Goal: Transaction & Acquisition: Purchase product/service

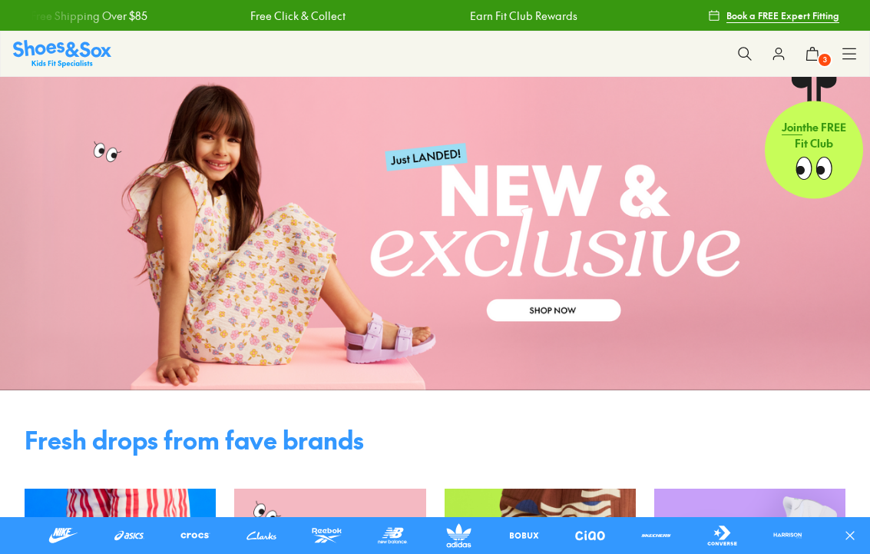
click at [813, 46] on icon at bounding box center [812, 53] width 15 height 15
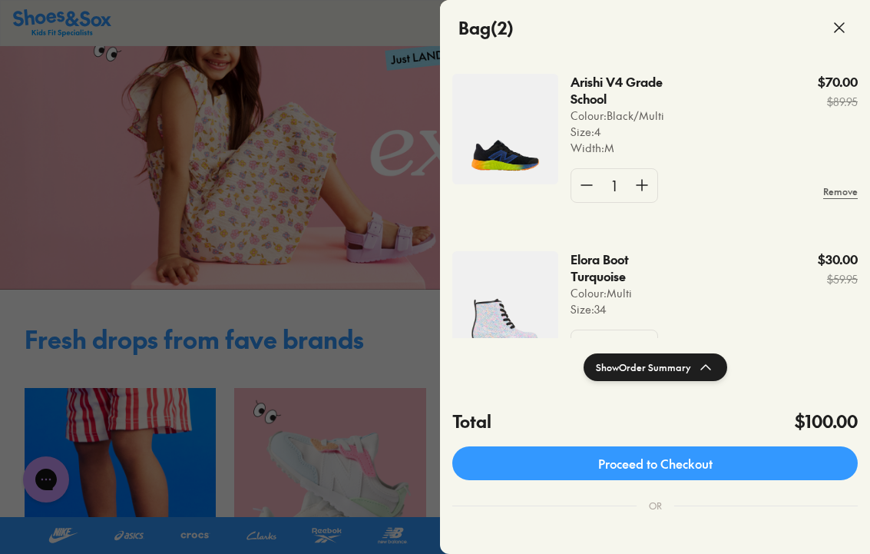
click at [504, 306] on img at bounding box center [505, 306] width 106 height 111
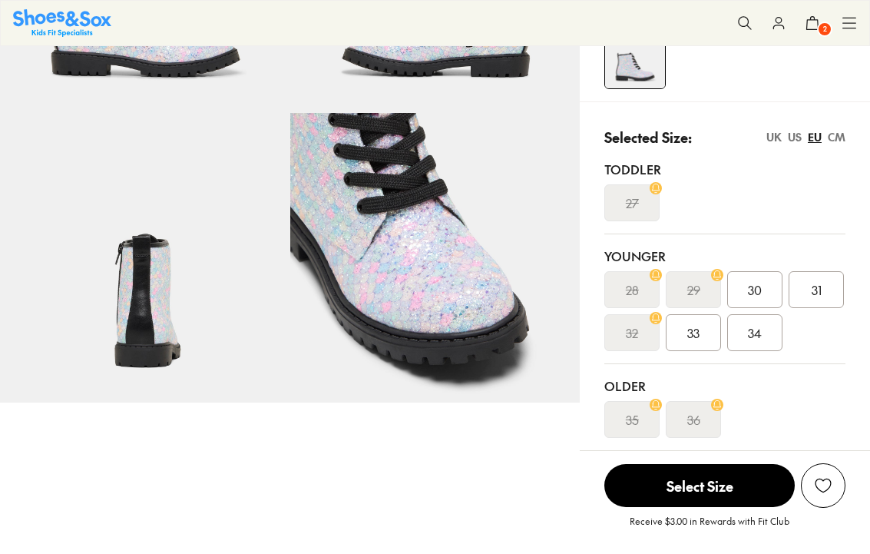
scroll to position [254, 0]
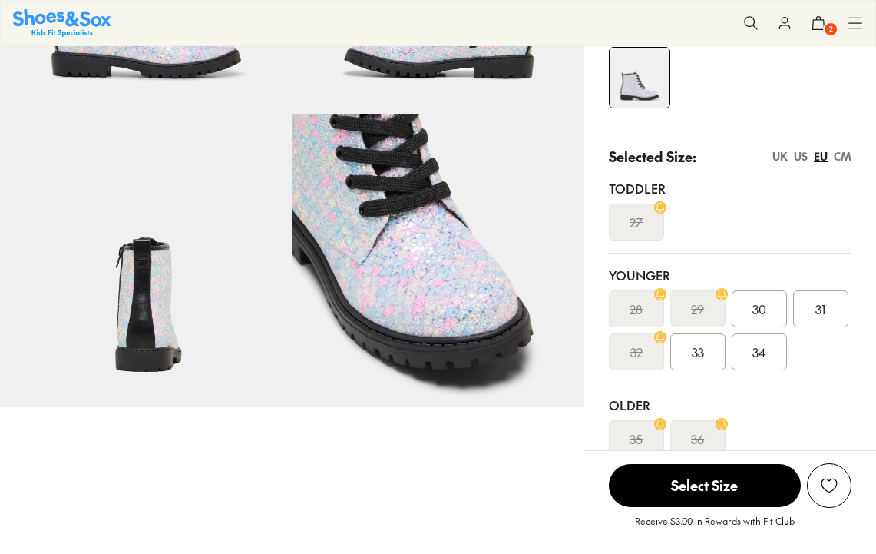
select select "*"
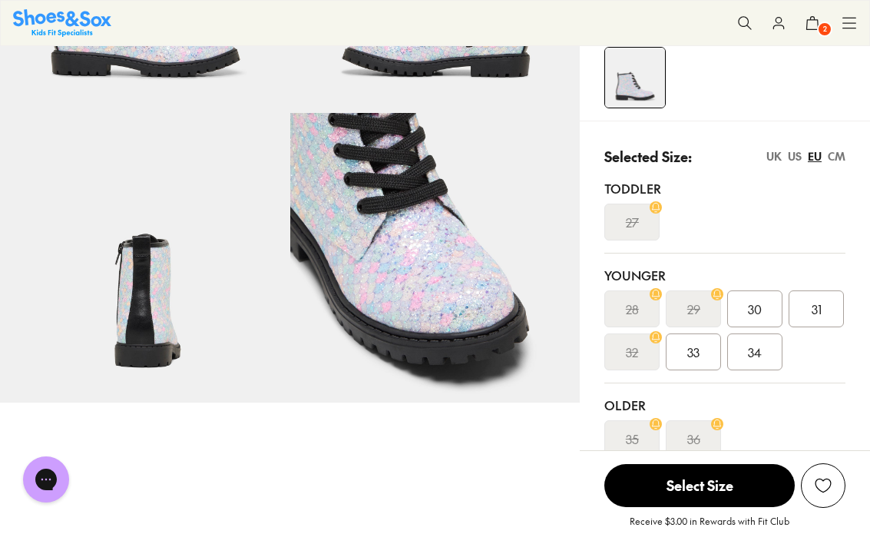
scroll to position [0, 0]
click at [792, 156] on div "US" at bounding box center [795, 156] width 14 height 16
click at [696, 359] on span "2" at bounding box center [693, 351] width 6 height 18
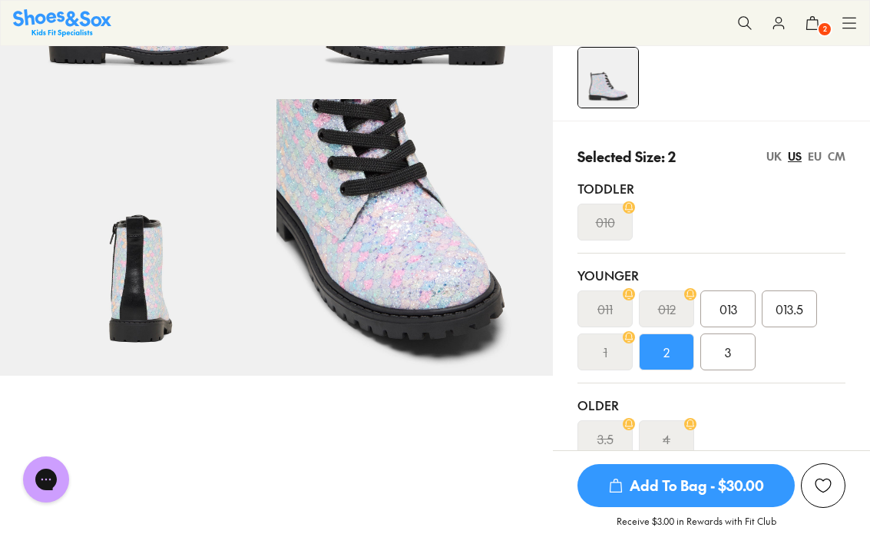
click at [695, 493] on span "Add To Bag - $30.00" at bounding box center [685, 485] width 217 height 43
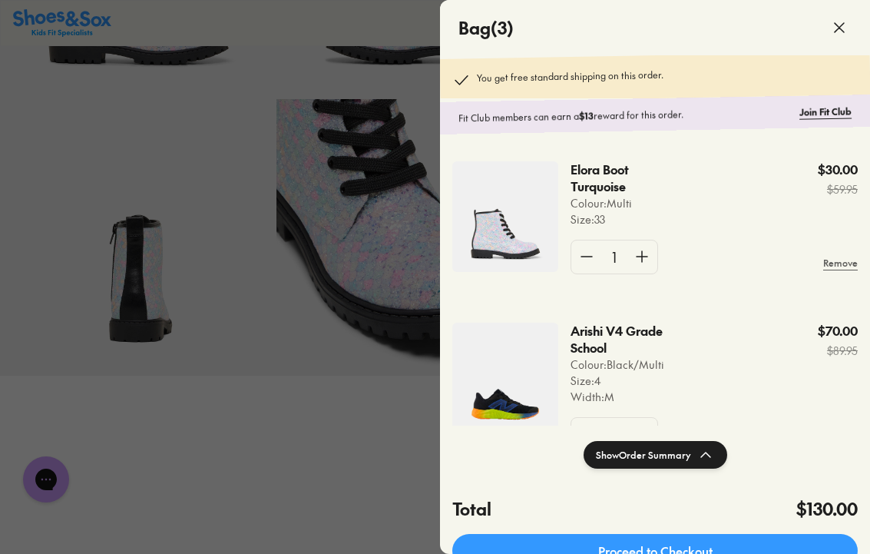
scroll to position [223, 0]
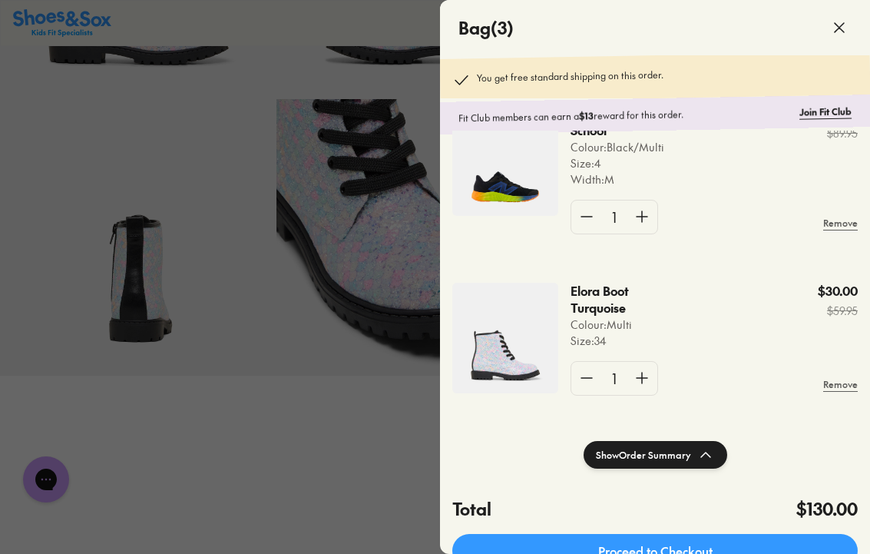
click at [521, 351] on img at bounding box center [505, 338] width 106 height 111
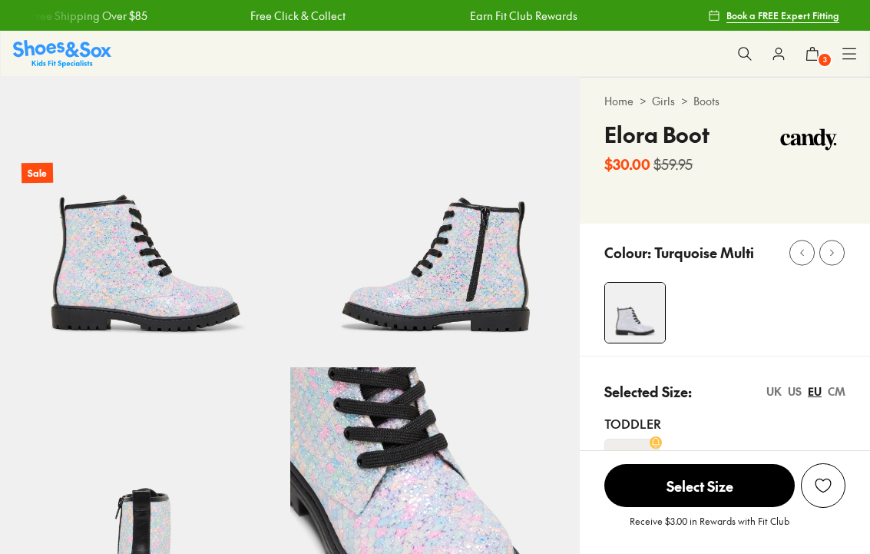
click at [815, 65] on button "3" at bounding box center [813, 54] width 34 height 34
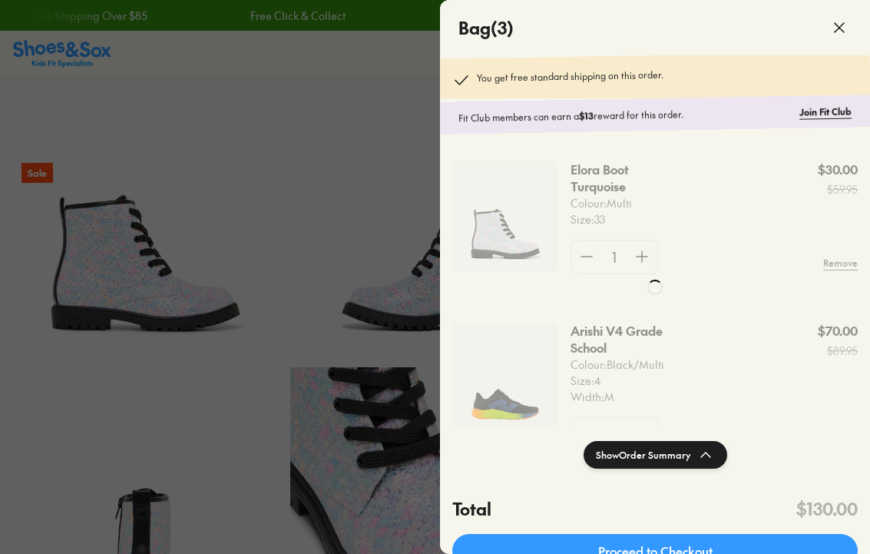
select select "*"
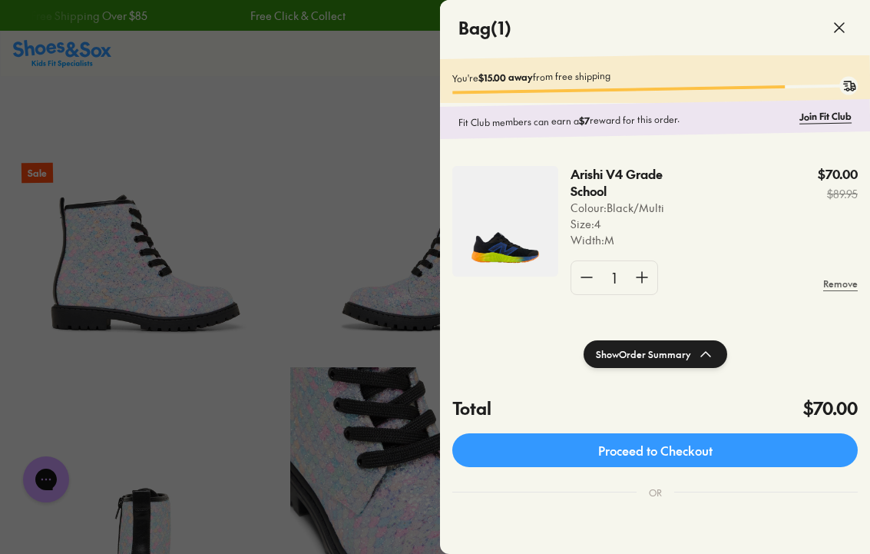
click at [839, 29] on icon at bounding box center [839, 27] width 18 height 18
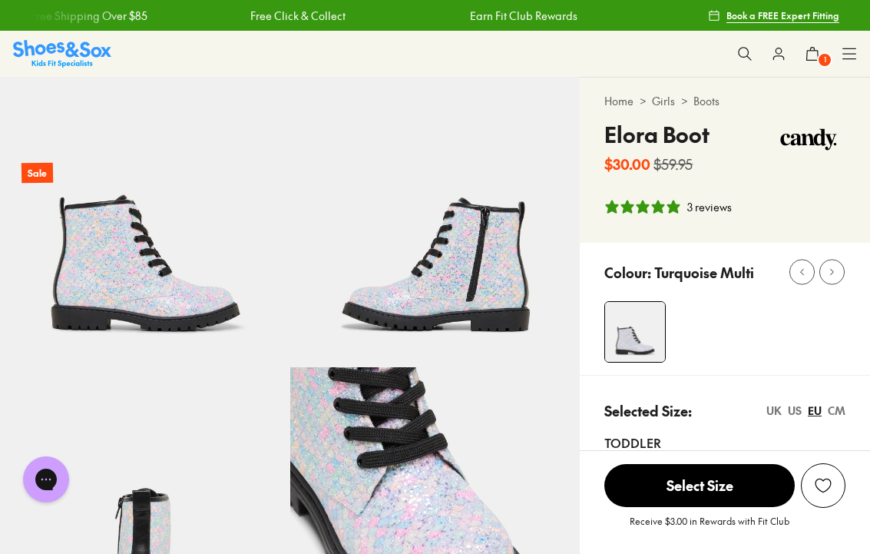
click at [744, 53] on icon at bounding box center [744, 53] width 15 height 15
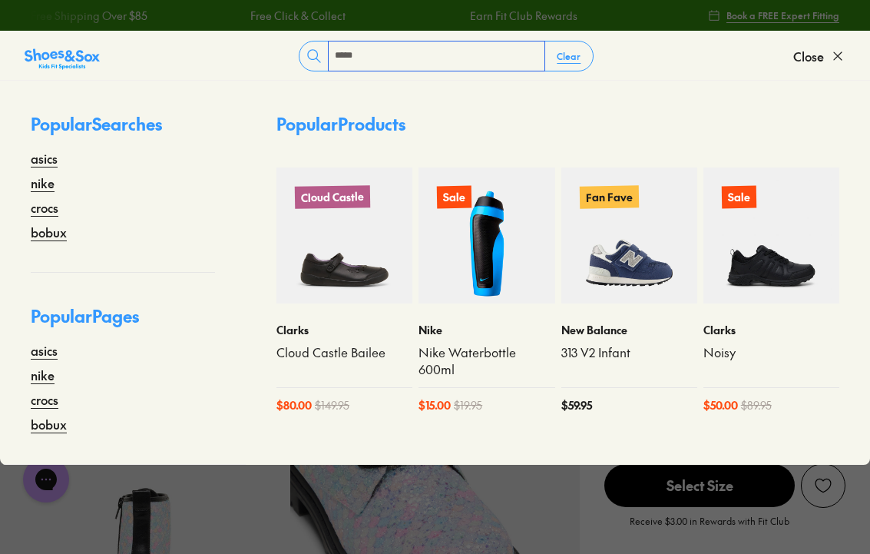
type input "*****"
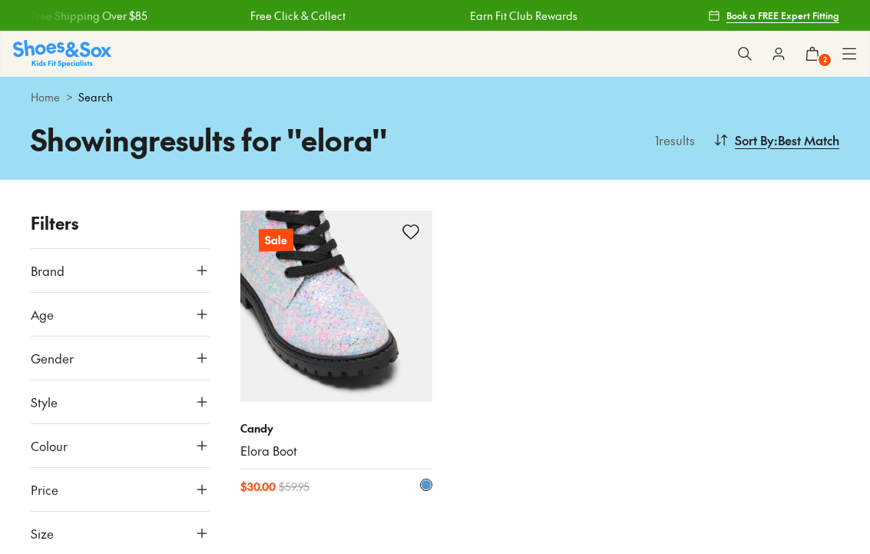
click at [322, 279] on img at bounding box center [335, 305] width 191 height 191
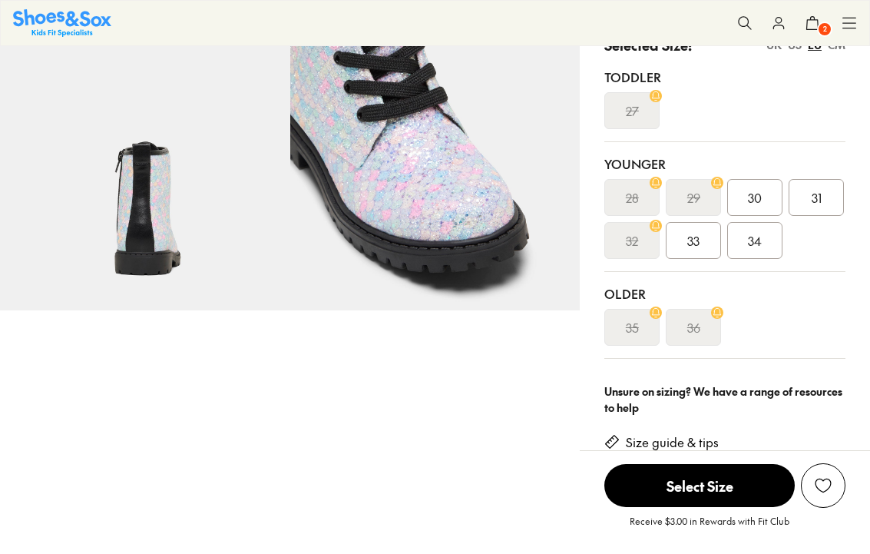
scroll to position [301, 0]
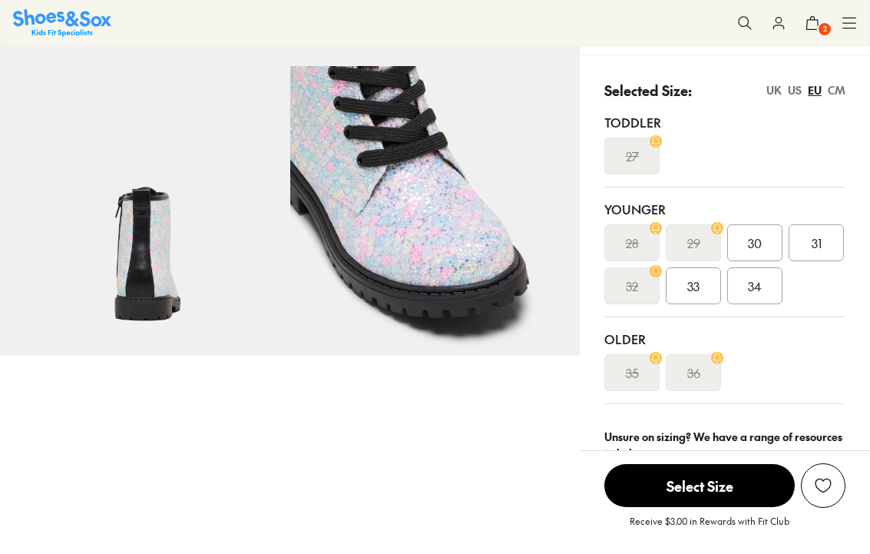
click at [792, 98] on div "US" at bounding box center [795, 90] width 14 height 16
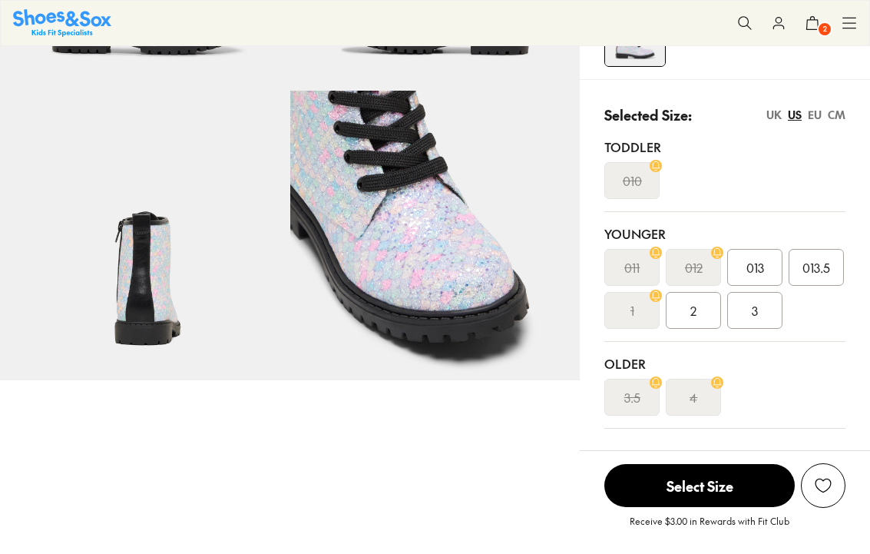
select select "*"
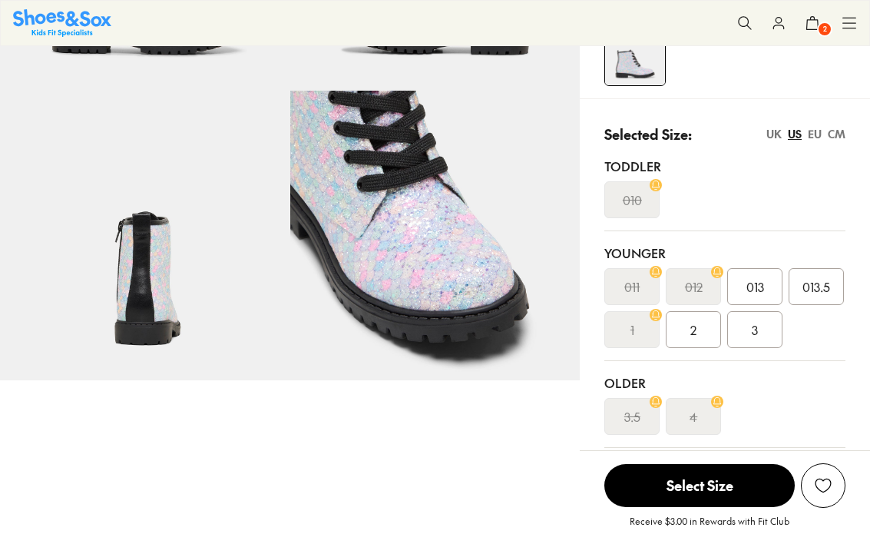
click at [699, 338] on div "2" at bounding box center [693, 329] width 55 height 37
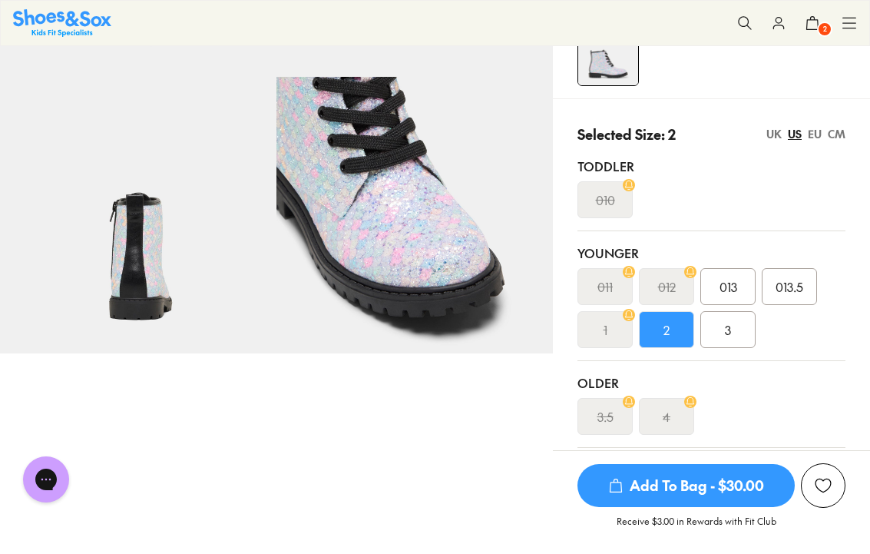
click at [705, 490] on span "Add To Bag - $30.00" at bounding box center [685, 485] width 217 height 43
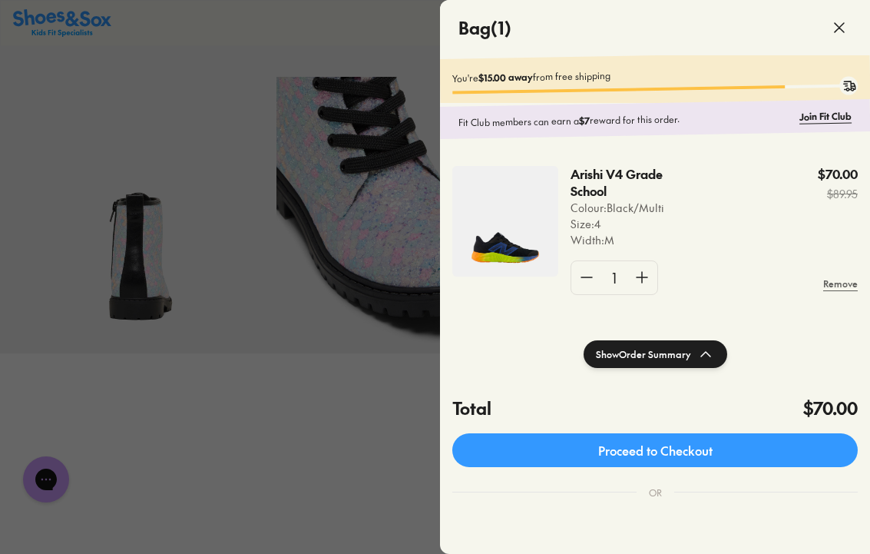
click at [840, 29] on use at bounding box center [839, 27] width 9 height 9
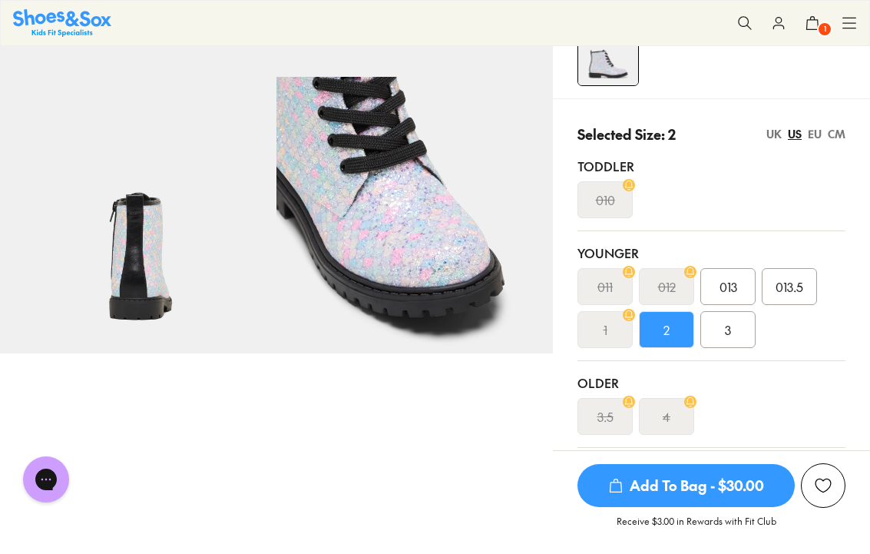
click at [692, 481] on span "Add To Bag - $30.00" at bounding box center [685, 485] width 217 height 43
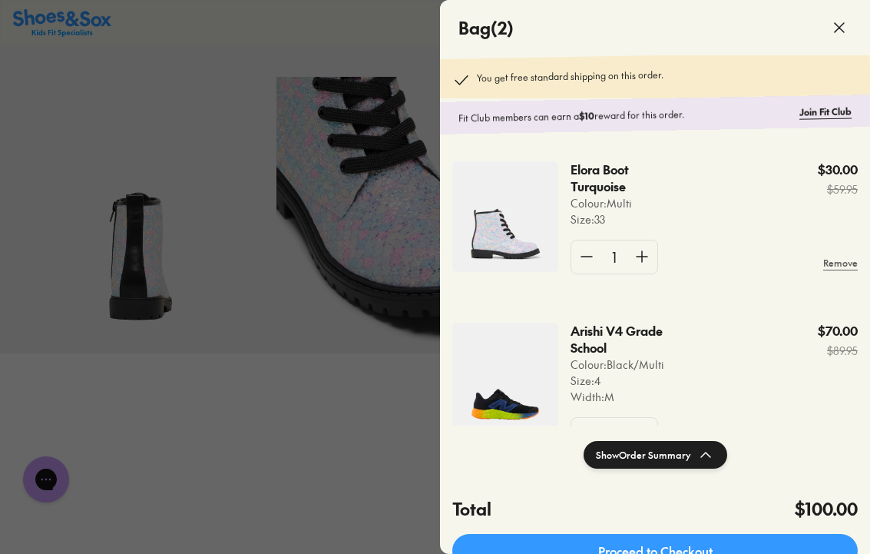
click at [840, 25] on use at bounding box center [839, 27] width 9 height 9
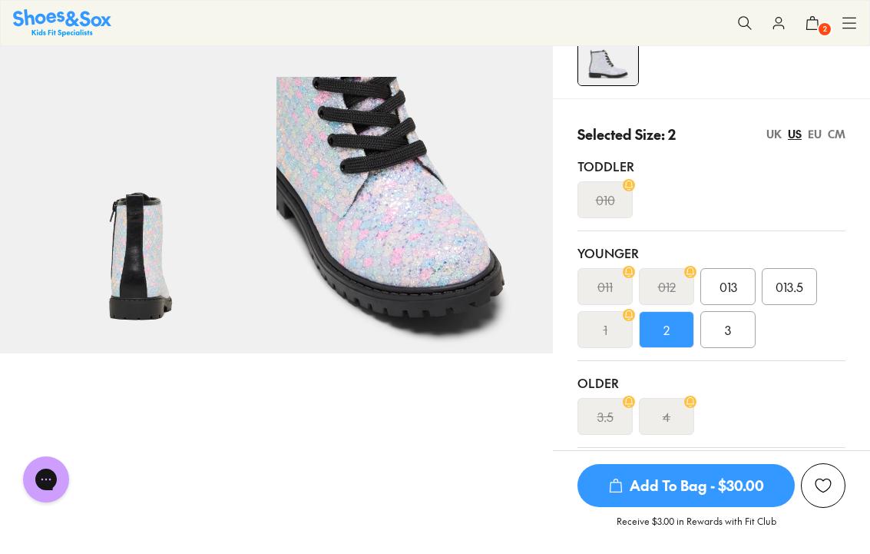
click at [818, 34] on span "2" at bounding box center [824, 29] width 15 height 15
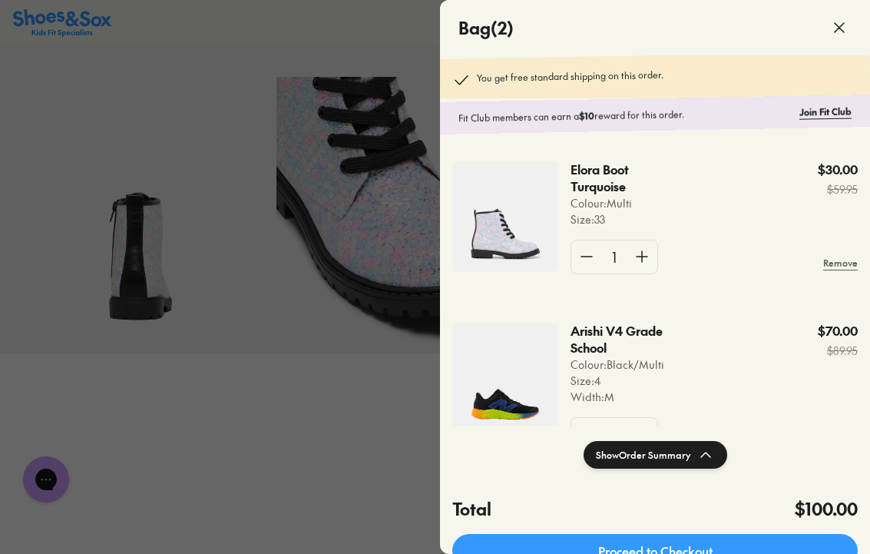
click at [404, 359] on div at bounding box center [435, 277] width 870 height 554
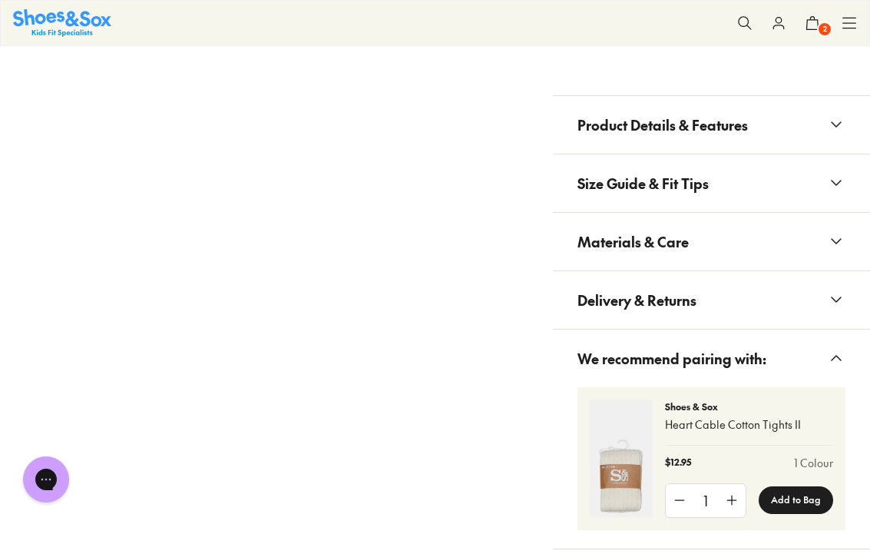
scroll to position [1123, 0]
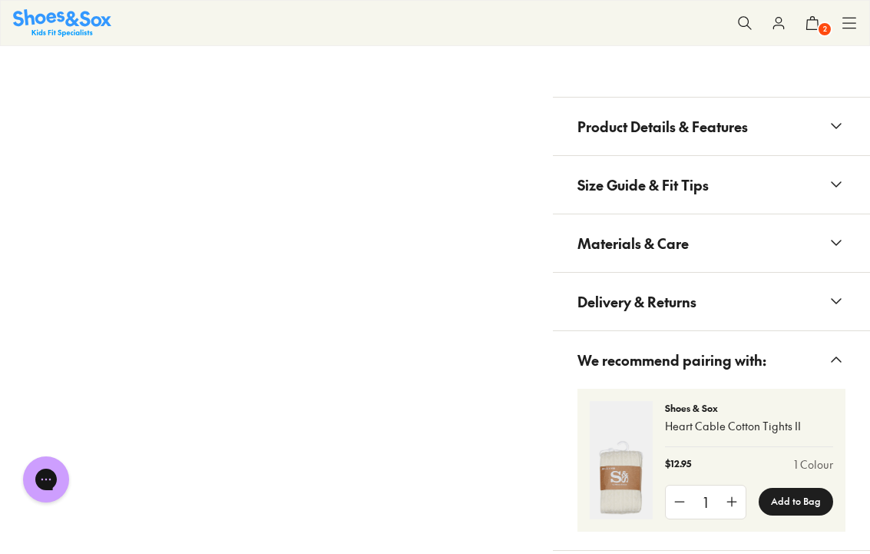
click at [687, 187] on span "Size Guide & Fit Tips" at bounding box center [642, 184] width 131 height 45
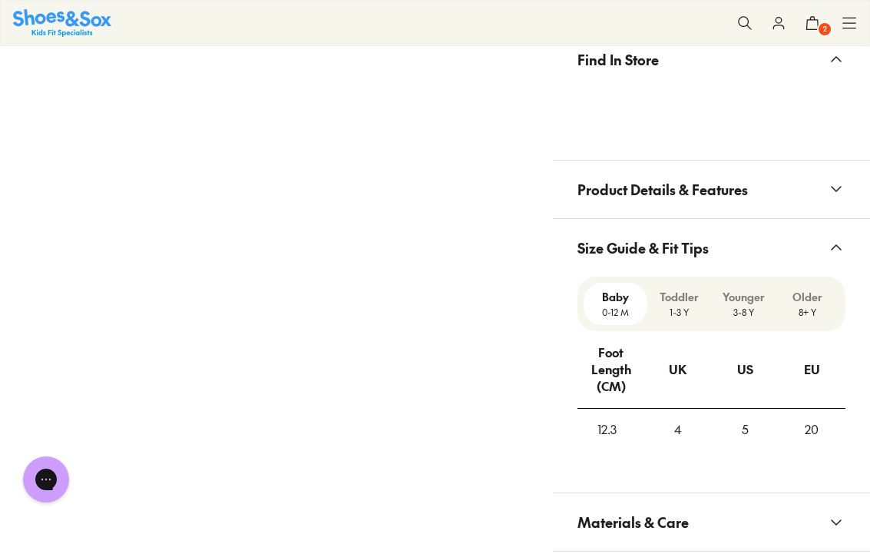
scroll to position [1058, 0]
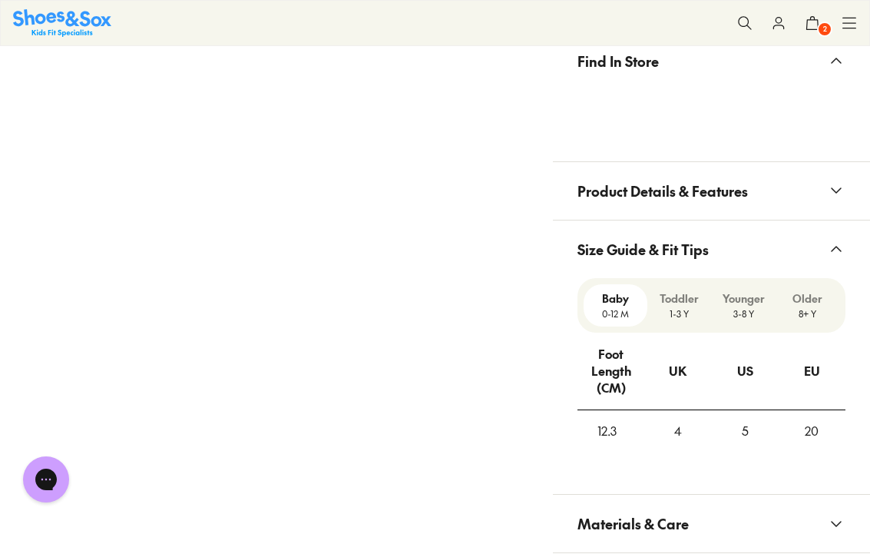
click at [746, 309] on p "3-8 Y" at bounding box center [743, 313] width 51 height 14
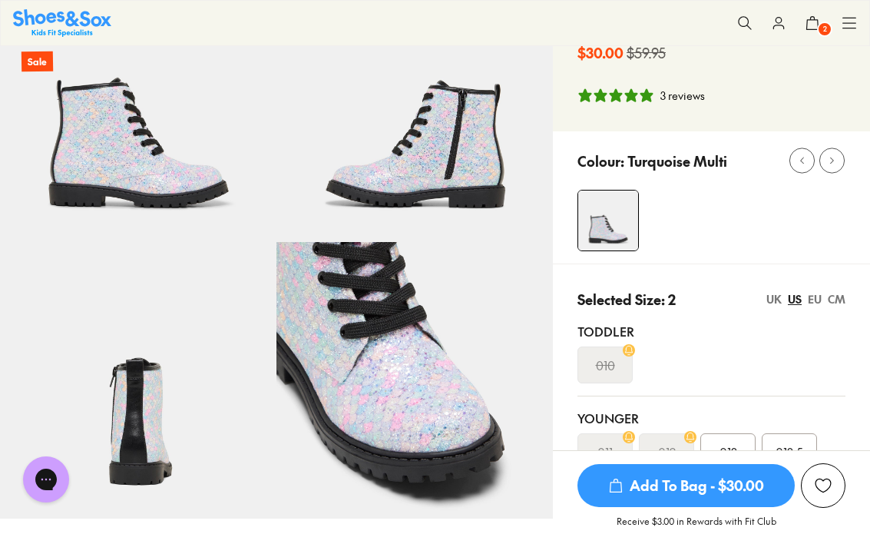
scroll to position [0, 0]
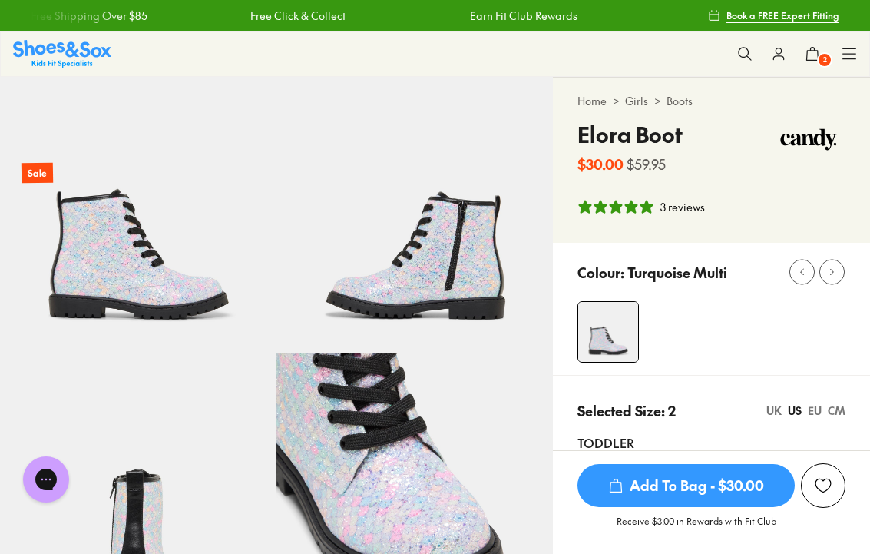
click at [706, 487] on span "Add To Bag - $30.00" at bounding box center [685, 485] width 217 height 43
click at [815, 57] on icon at bounding box center [812, 53] width 15 height 15
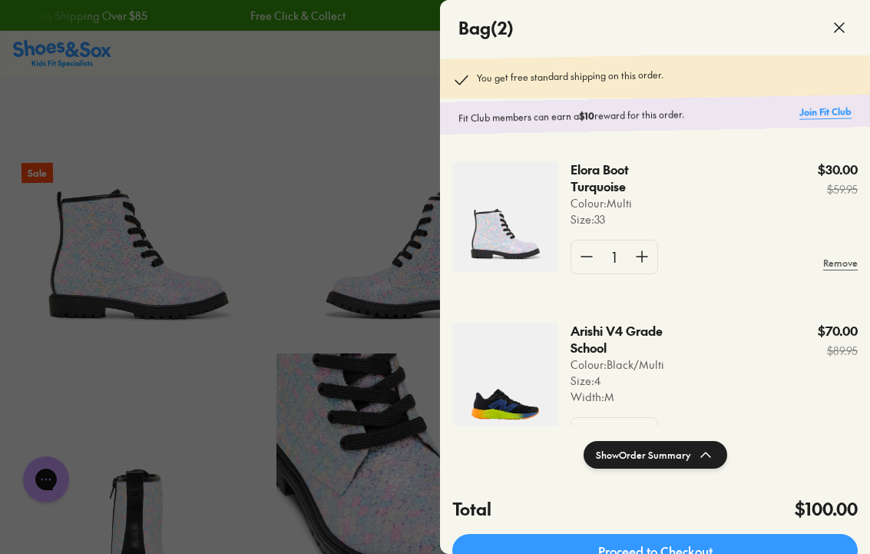
click at [824, 113] on link "Join Fit Club" at bounding box center [825, 111] width 52 height 15
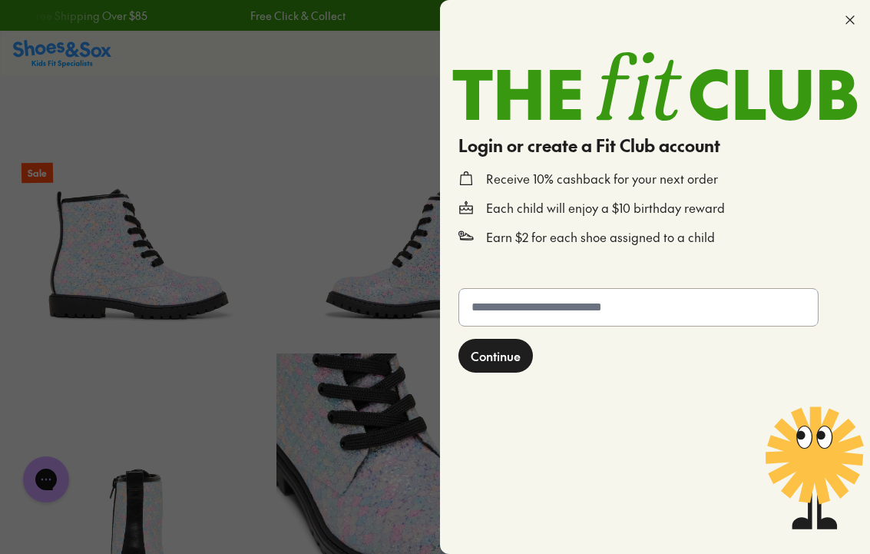
click at [581, 305] on input "text" at bounding box center [638, 307] width 359 height 37
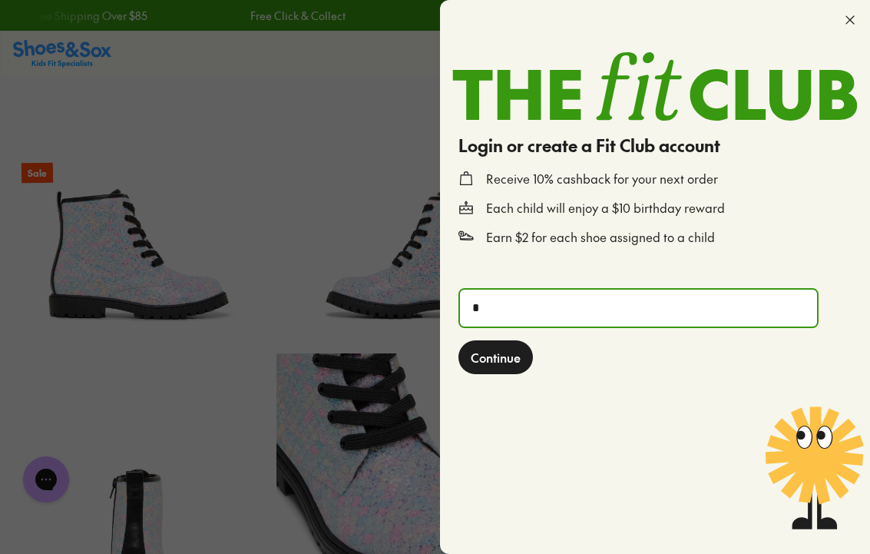
type input "**********"
click at [512, 363] on span "Continue" at bounding box center [496, 357] width 50 height 18
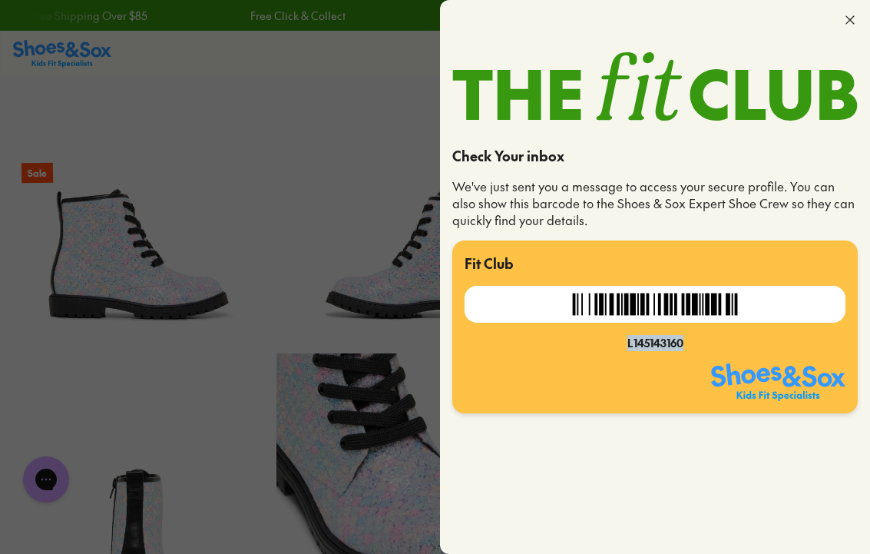
drag, startPoint x: 627, startPoint y: 343, endPoint x: 702, endPoint y: 342, distance: 75.3
click at [702, 342] on div "L145143160" at bounding box center [655, 343] width 381 height 16
copy div "L145143160"
click at [852, 21] on icon at bounding box center [849, 19] width 15 height 15
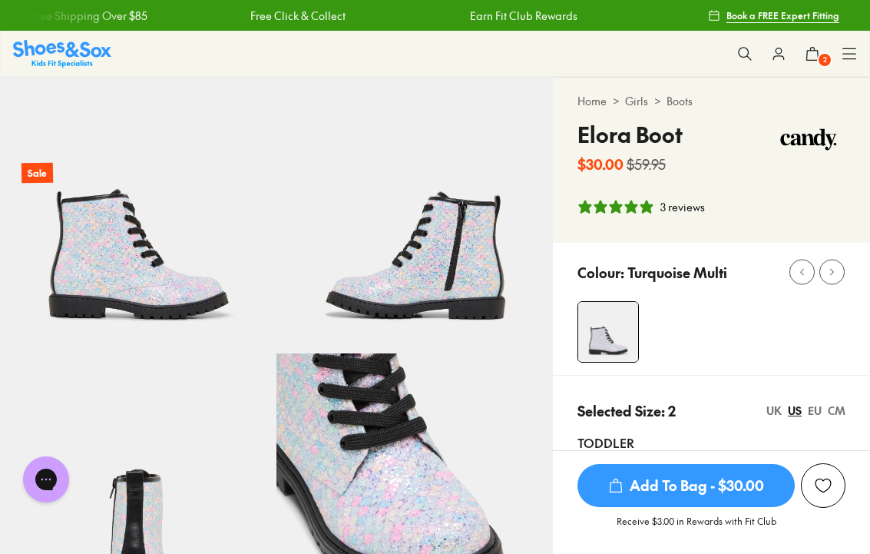
click at [783, 55] on icon at bounding box center [778, 53] width 15 height 15
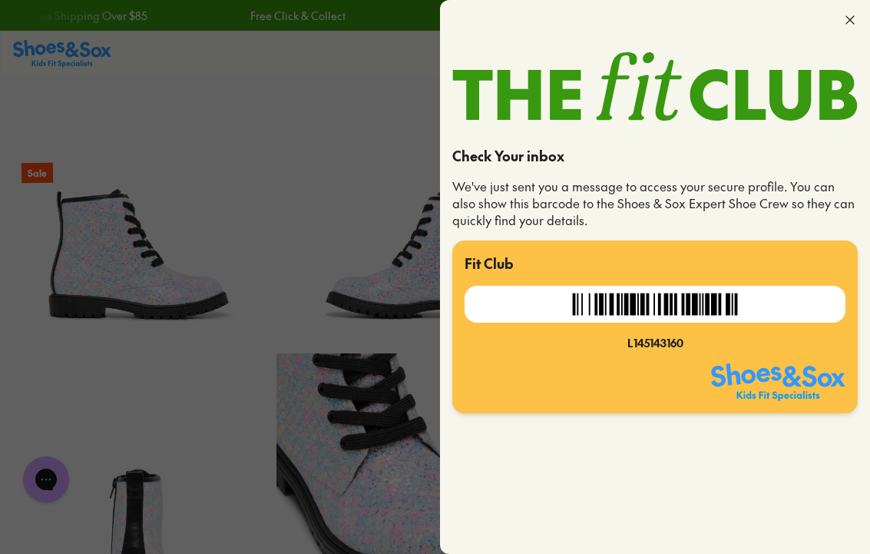
click at [853, 18] on icon at bounding box center [849, 19] width 15 height 15
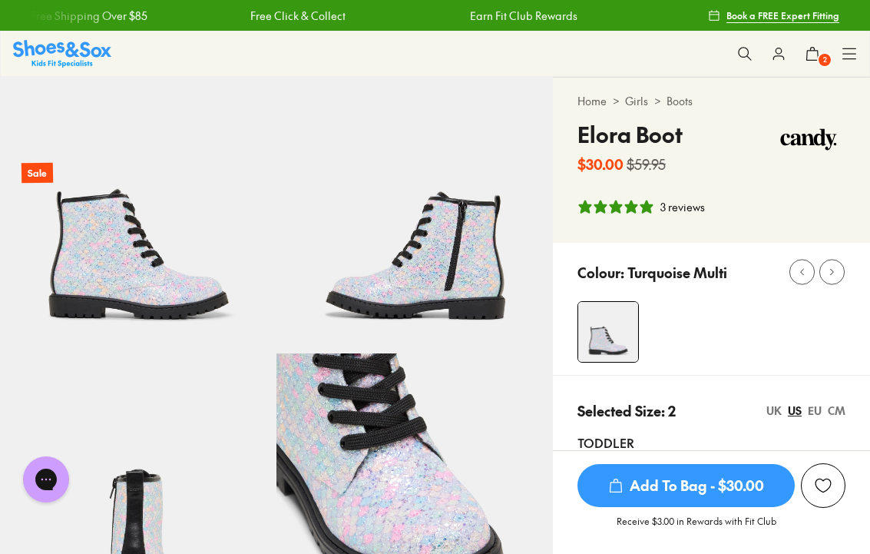
click at [849, 47] on icon at bounding box center [849, 53] width 15 height 15
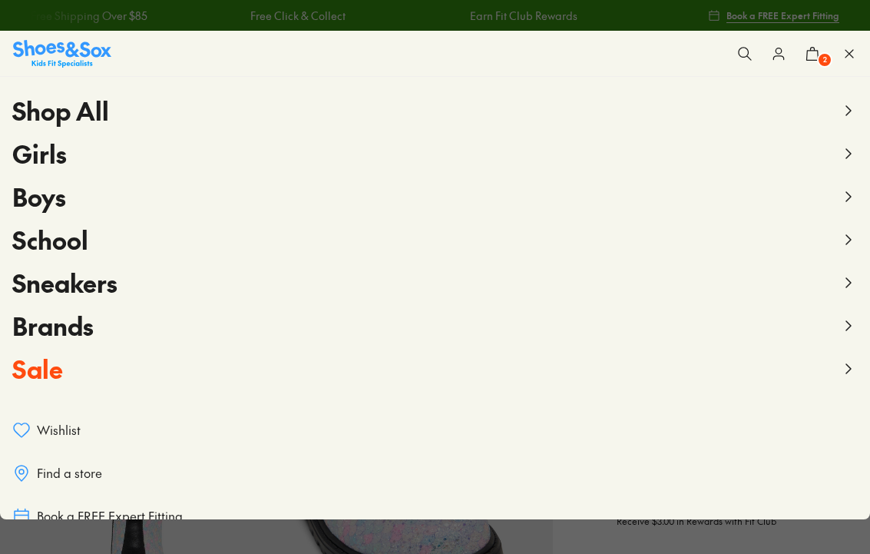
click at [800, 55] on button "2" at bounding box center [813, 54] width 34 height 34
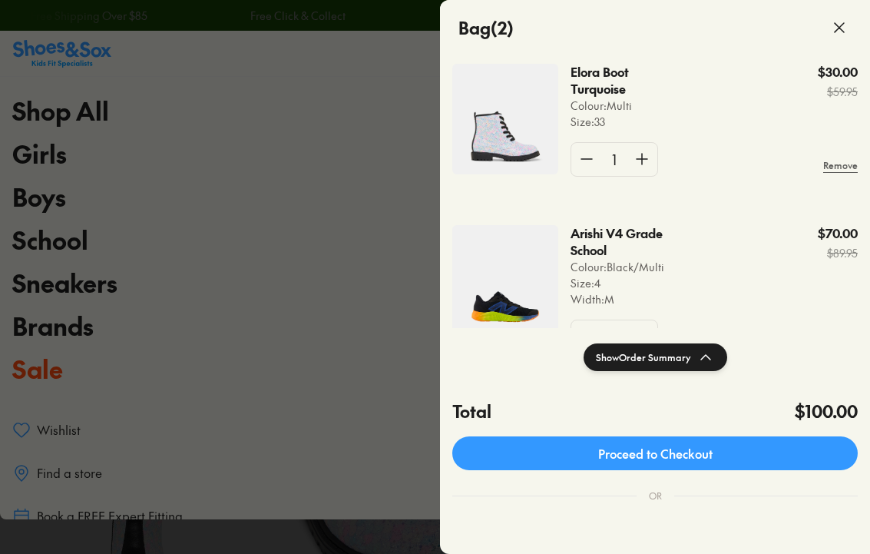
scroll to position [107, 0]
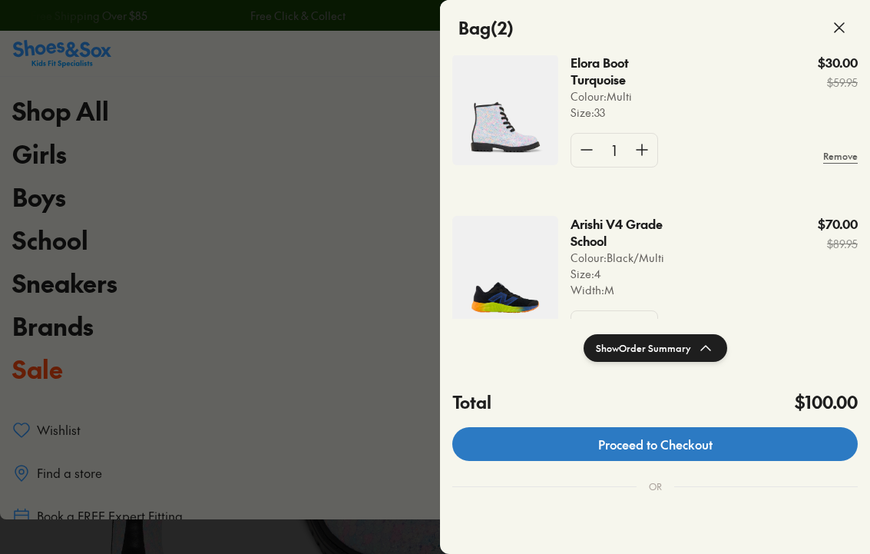
click at [691, 455] on link "Proceed to Checkout" at bounding box center [654, 444] width 405 height 34
